Goal: Transaction & Acquisition: Purchase product/service

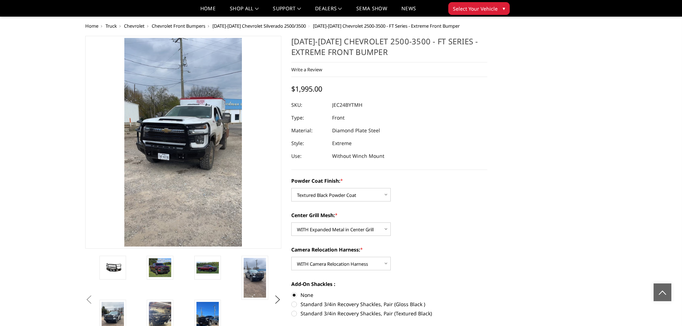
select select "3279"
select select "3280"
select select "3282"
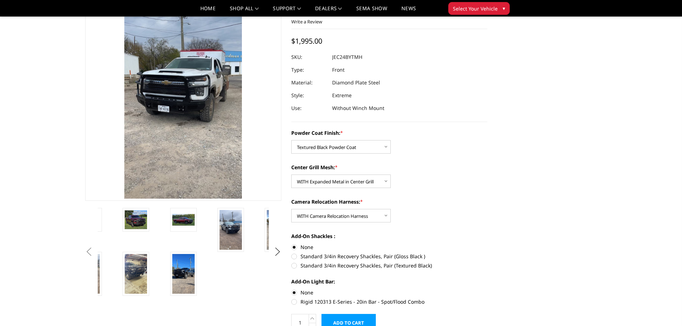
scroll to position [42, 0]
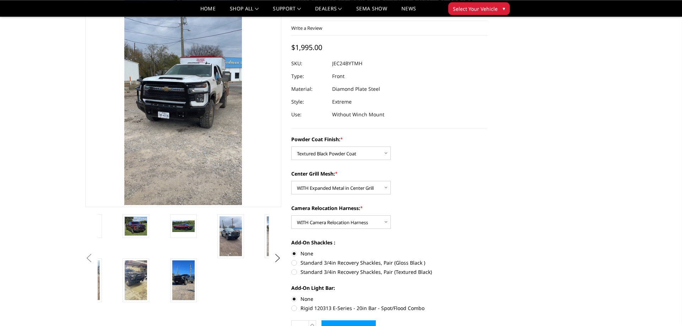
click at [88, 256] on button "Previous" at bounding box center [88, 258] width 11 height 11
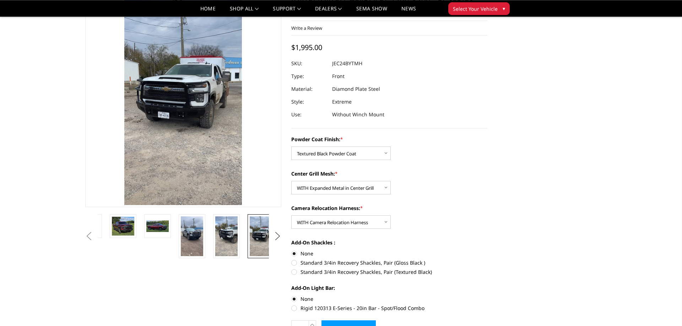
click at [278, 235] on button "Next" at bounding box center [277, 236] width 11 height 11
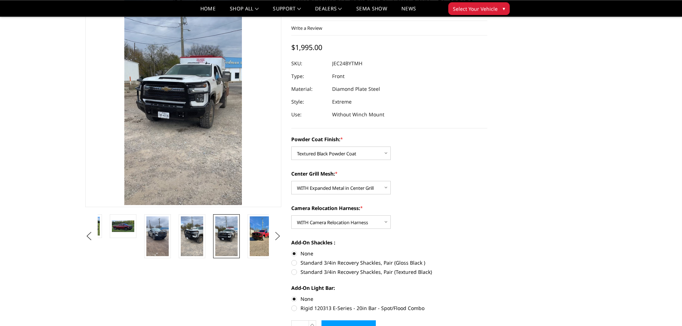
click at [278, 235] on button "Next" at bounding box center [277, 236] width 11 height 11
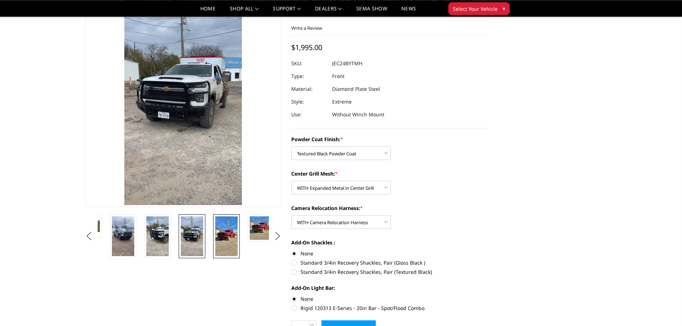
click at [227, 233] on img at bounding box center [226, 237] width 22 height 40
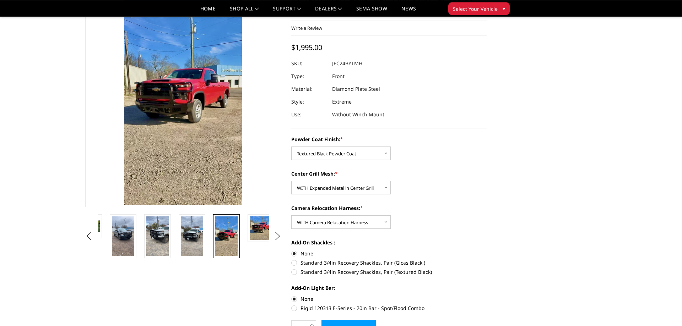
scroll to position [0, 24]
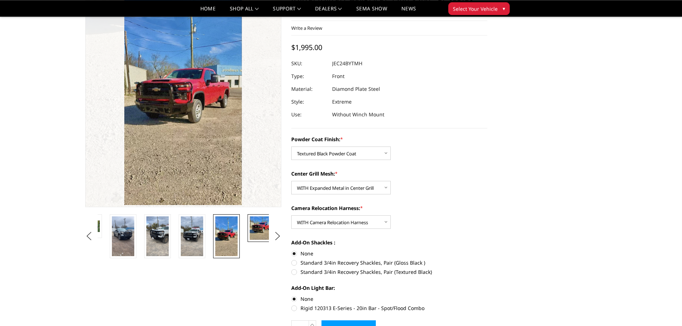
click at [263, 229] on img at bounding box center [261, 228] width 22 height 23
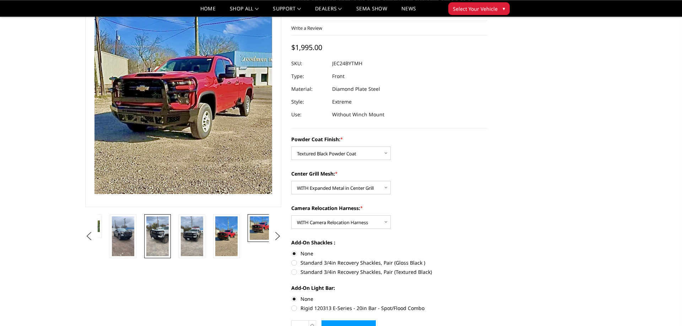
click at [157, 227] on img at bounding box center [157, 237] width 22 height 40
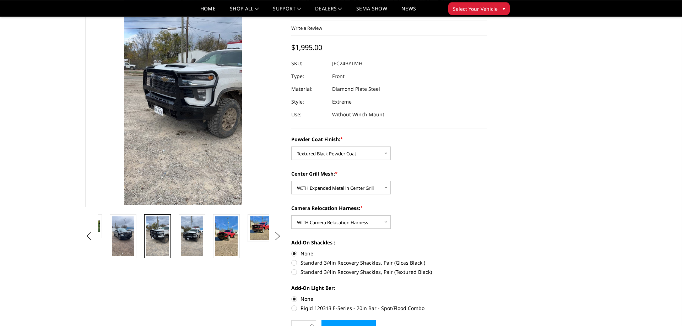
click at [466, 129] on div "[DATE]-[DATE] Chevrolet 2500-3500 - FT Series - Extreme Front Bumper Write a Re…" at bounding box center [389, 61] width 196 height 134
